Goal: Task Accomplishment & Management: Use online tool/utility

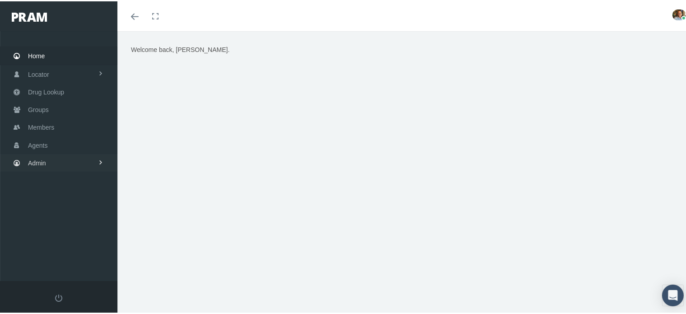
click at [52, 158] on link "Admin" at bounding box center [58, 162] width 117 height 18
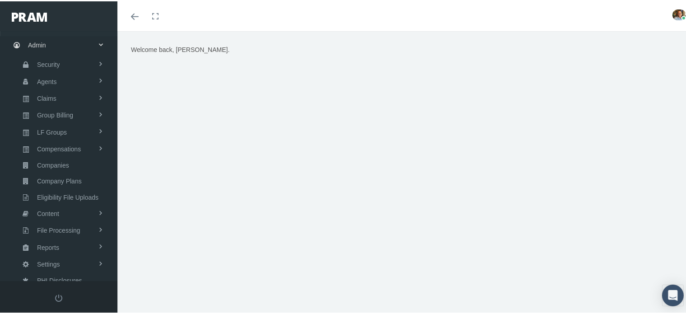
scroll to position [121, 0]
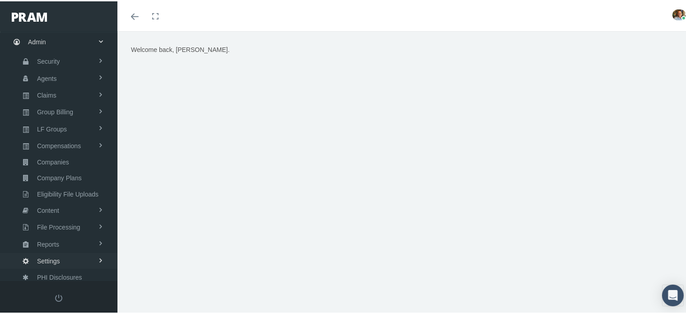
click at [58, 252] on span "Settings" at bounding box center [48, 259] width 23 height 15
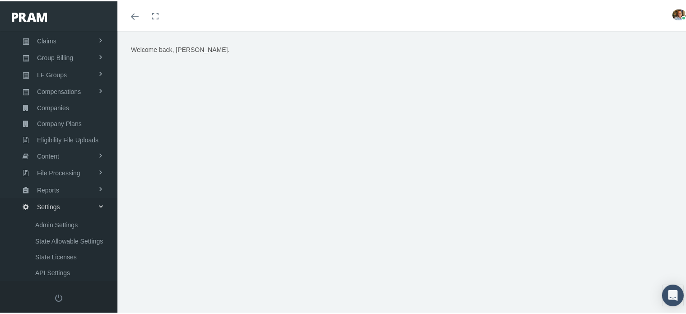
scroll to position [251, 0]
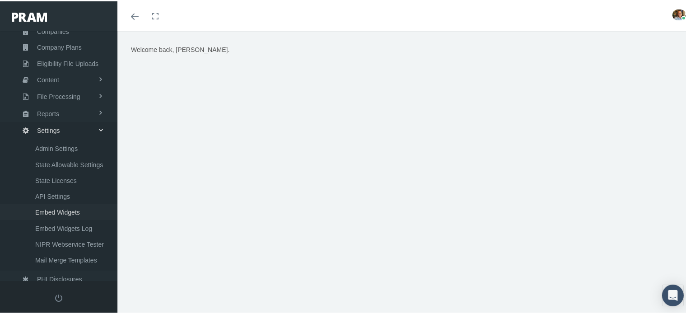
click at [66, 203] on span "Embed Widgets" at bounding box center [57, 210] width 45 height 15
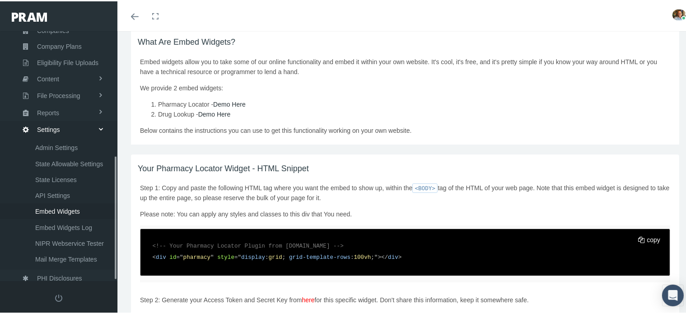
scroll to position [135, 0]
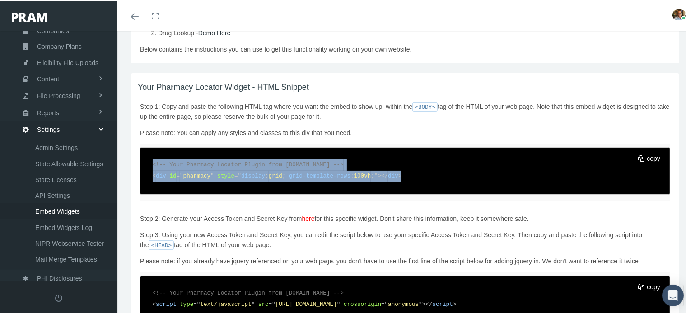
drag, startPoint x: 153, startPoint y: 162, endPoint x: 399, endPoint y: 175, distance: 246.4
click at [399, 175] on code "<!-- Your Pharmacy Locator Plugin from www.PRAM.com --> < div id = " pharmacy "…" at bounding box center [405, 169] width 518 height 35
copy code "<!-- Your Pharmacy Locator Plugin from www.PRAM.com --> < div id = " pharmacy "…"
